Goal: Transaction & Acquisition: Obtain resource

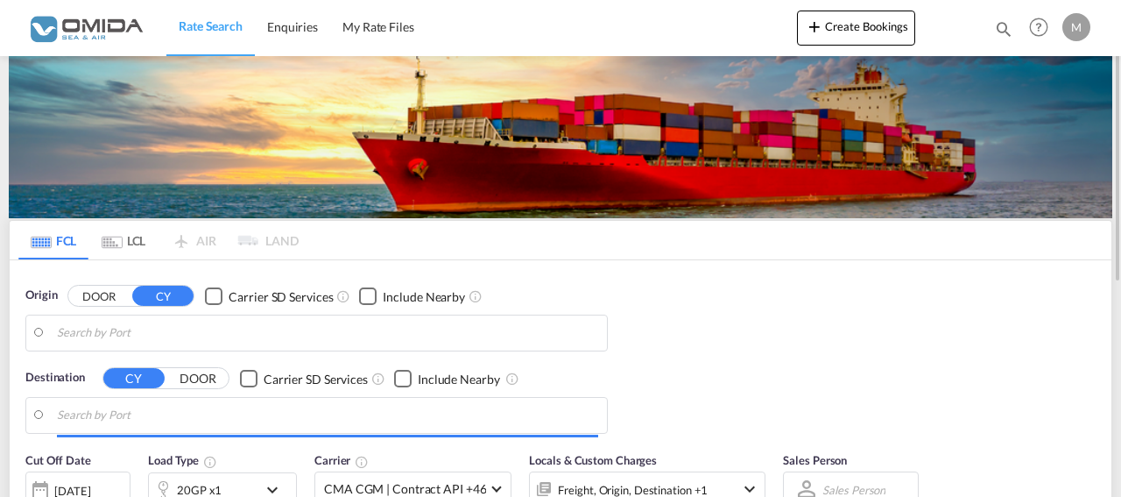
type input "[GEOGRAPHIC_DATA], PLGDY"
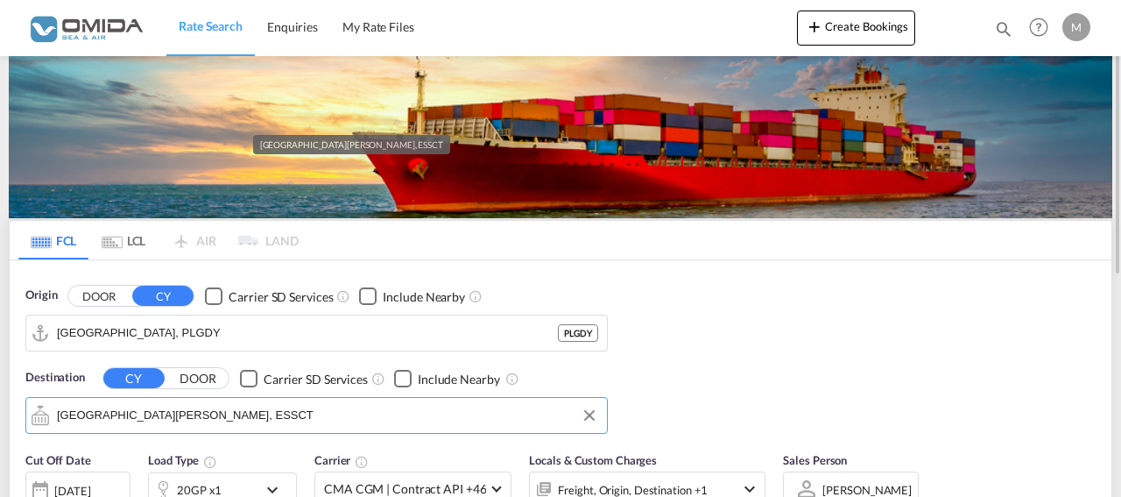
click at [238, 404] on input "[GEOGRAPHIC_DATA][PERSON_NAME], ESSCT" at bounding box center [327, 415] width 541 height 26
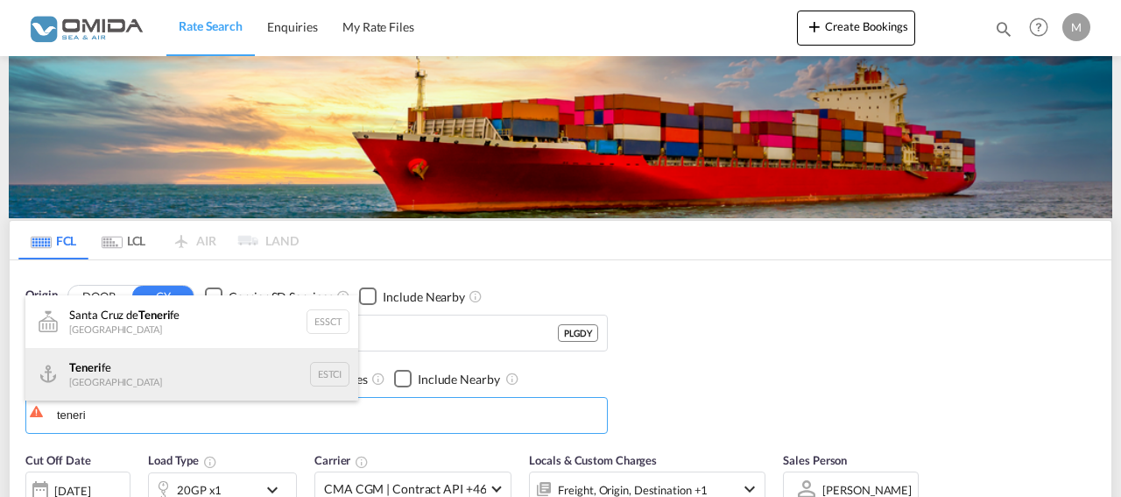
click at [167, 377] on div "Teneri fe [GEOGRAPHIC_DATA] ESTCI" at bounding box center [191, 374] width 333 height 53
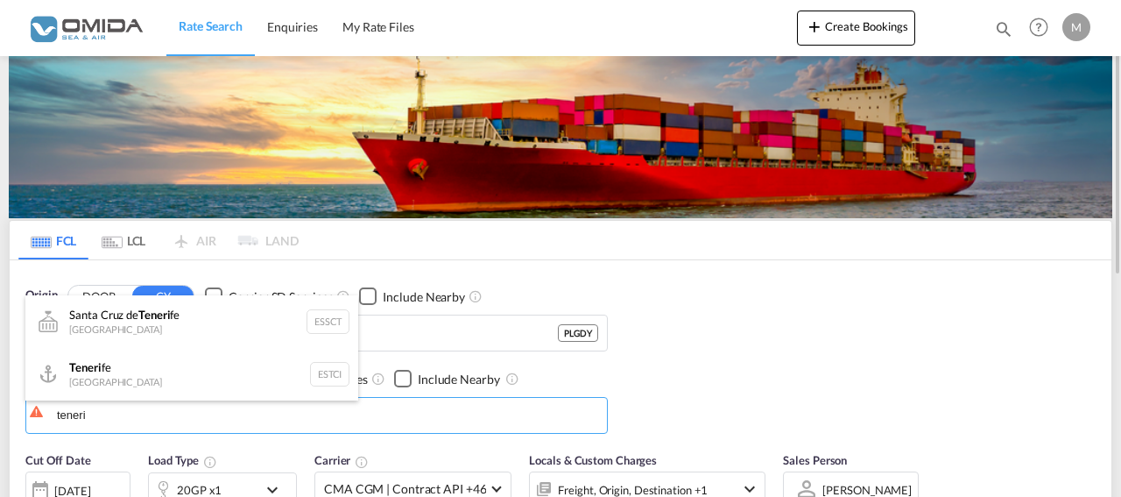
type input "[GEOGRAPHIC_DATA], ESTCI"
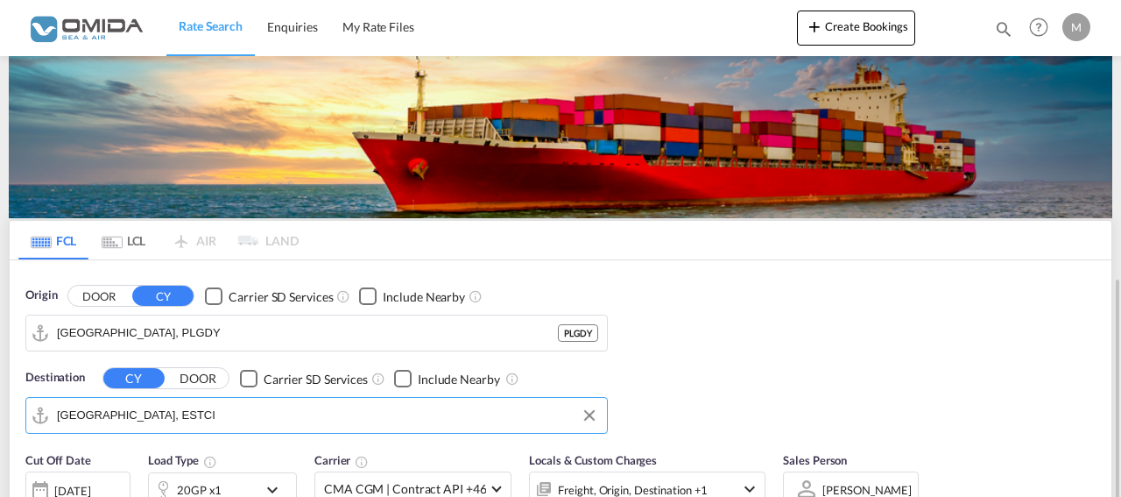
scroll to position [268, 0]
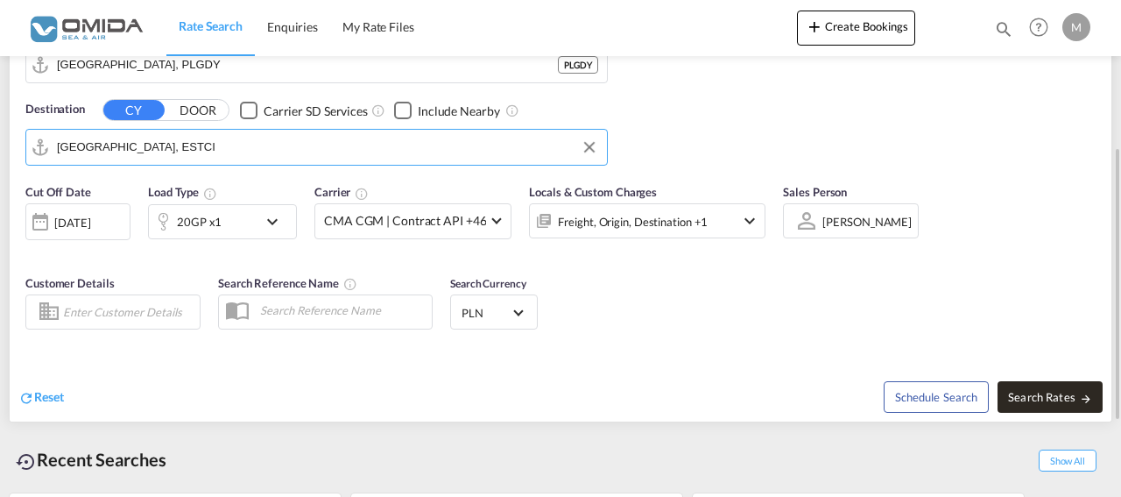
click at [1066, 391] on span "Search Rates" at bounding box center [1050, 397] width 84 height 14
type input "PLGDY to ESTCI / [DATE]"
